Goal: Find contact information: Find specific page/section

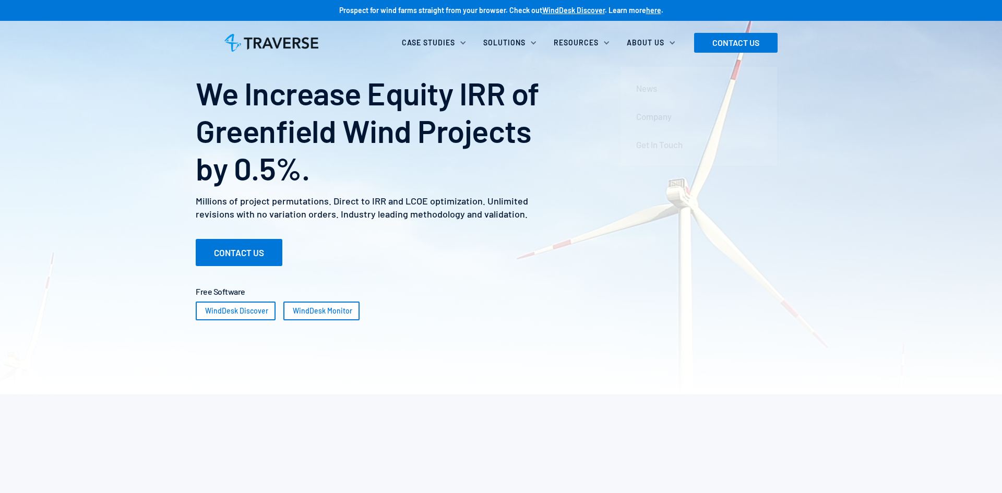
click at [650, 48] on div "About Us" at bounding box center [654, 42] width 66 height 23
click at [655, 43] on div "About Us" at bounding box center [646, 43] width 38 height 10
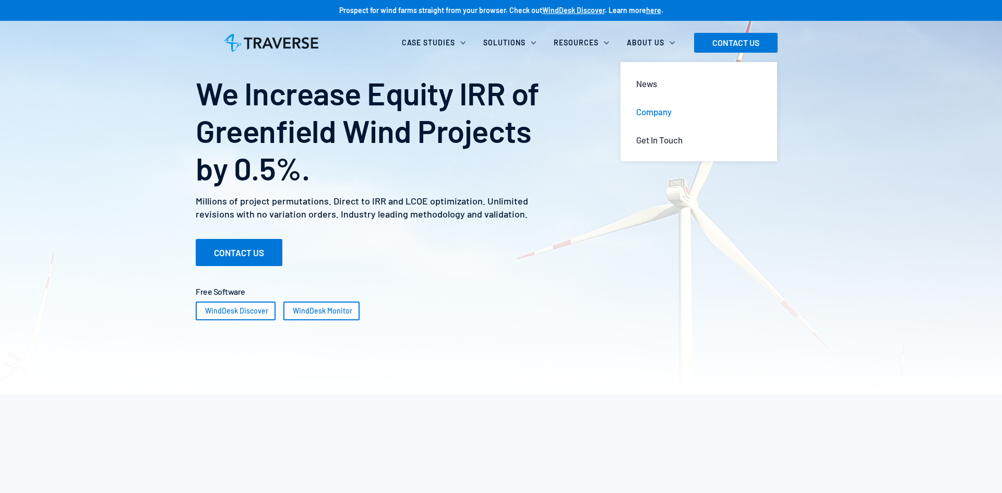
click at [660, 110] on div "Company" at bounding box center [654, 111] width 36 height 11
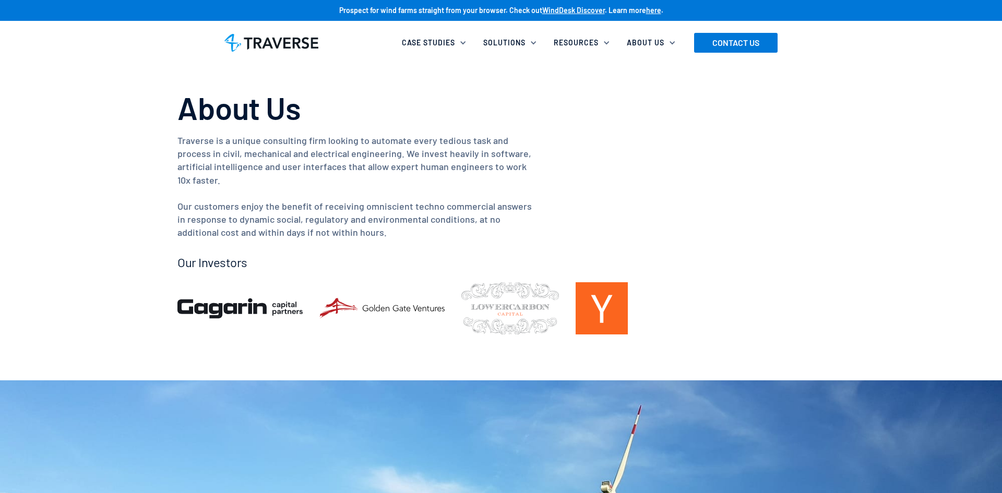
click at [547, 217] on div "About Us Traverse is a unique consulting firm looking to automate every tedious…" at bounding box center [501, 212] width 647 height 246
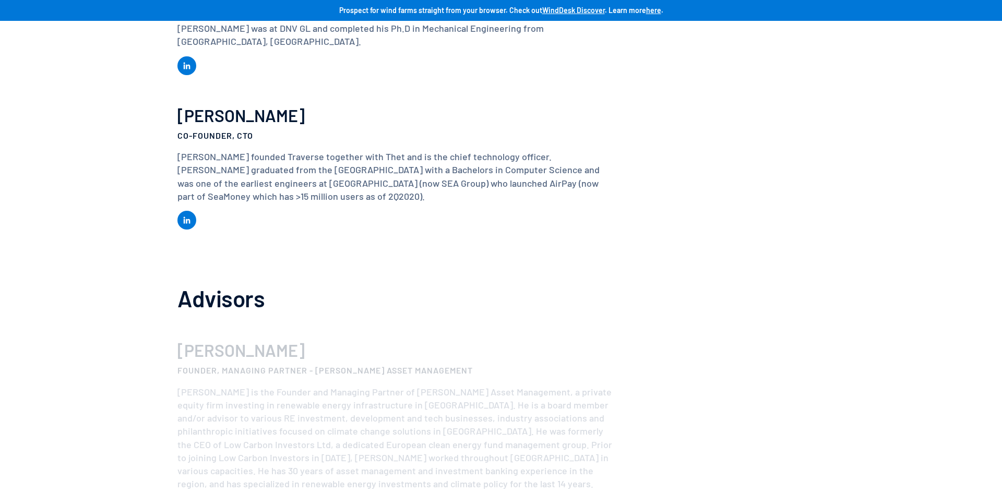
scroll to position [1035, 0]
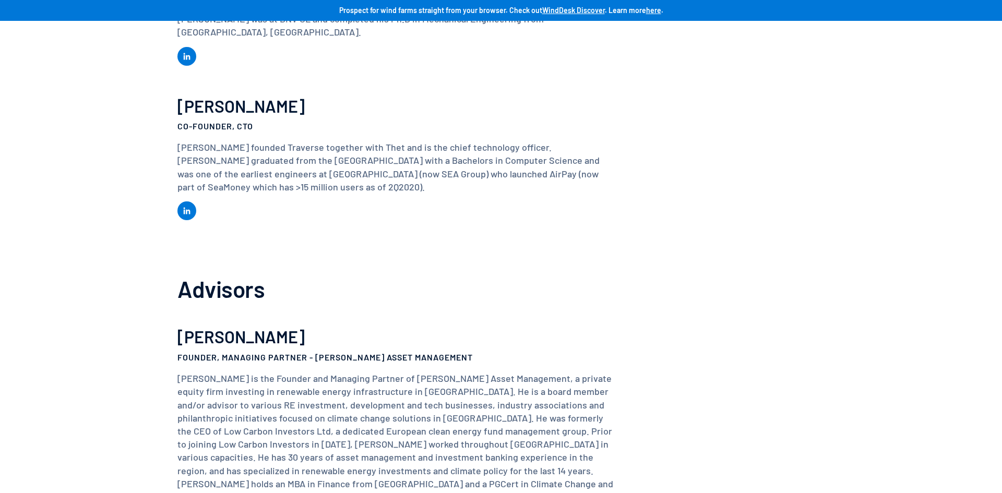
click at [197, 97] on h3 "Eugene Huang" at bounding box center [397, 106] width 439 height 18
drag, startPoint x: 197, startPoint y: 93, endPoint x: 261, endPoint y: 97, distance: 63.2
click at [261, 97] on h3 "Eugene Huang" at bounding box center [397, 106] width 439 height 18
copy h3 "Eugene Huang"
click at [236, 120] on div "Eugene Huang Co-Founder, CTO Eugene founded Traverse together with Thet and is …" at bounding box center [501, 164] width 647 height 155
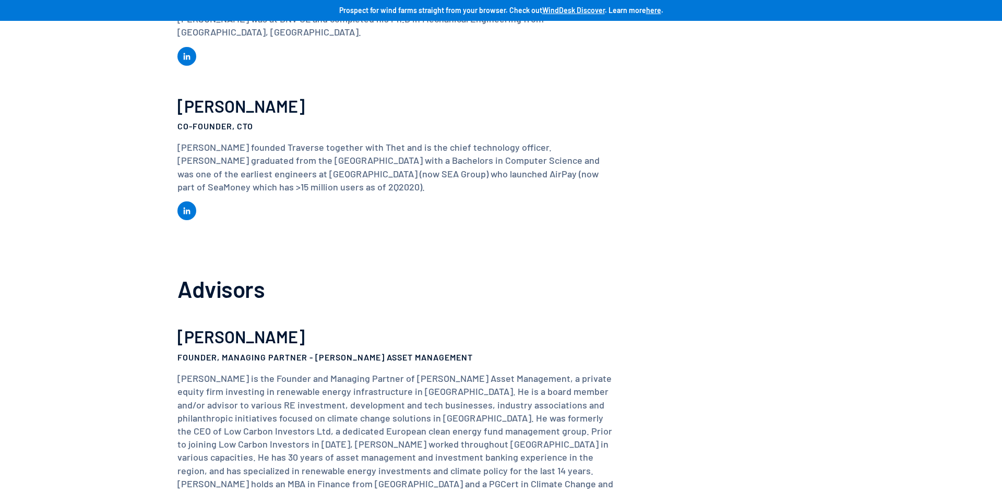
click at [242, 121] on strong "Co-Founder, CTO" at bounding box center [216, 126] width 76 height 10
copy h4 "Co-Founder, CTO"
click at [227, 97] on h3 "Eugene Huang" at bounding box center [397, 106] width 439 height 18
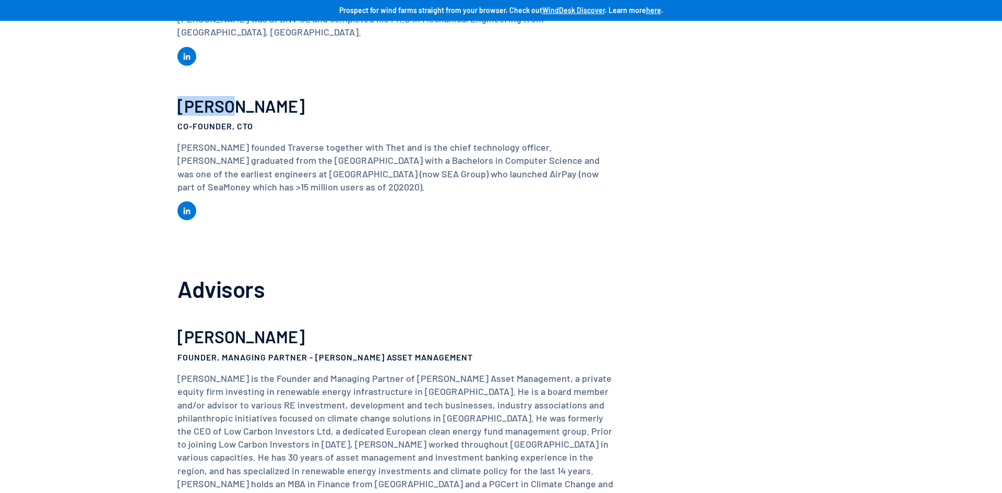
click at [227, 97] on h3 "Eugene Huang" at bounding box center [397, 106] width 439 height 18
copy h3 "Eugene Huang"
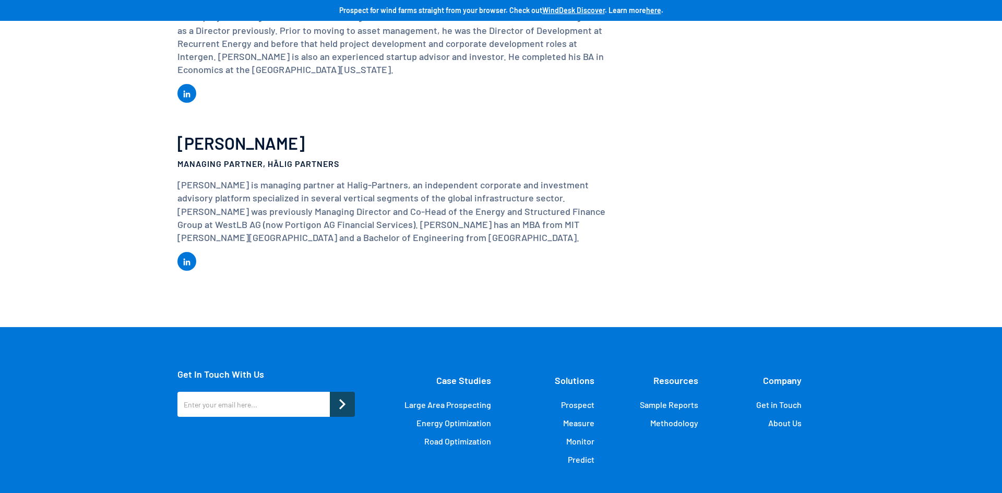
scroll to position [2063, 0]
